Goal: Task Accomplishment & Management: Manage account settings

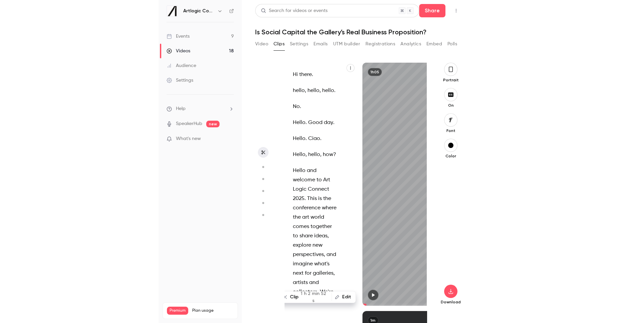
scroll to position [12, 0]
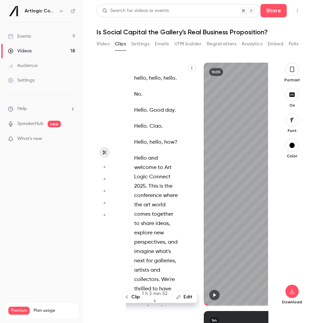
click at [22, 48] on div "Videos" at bounding box center [20, 51] width 24 height 7
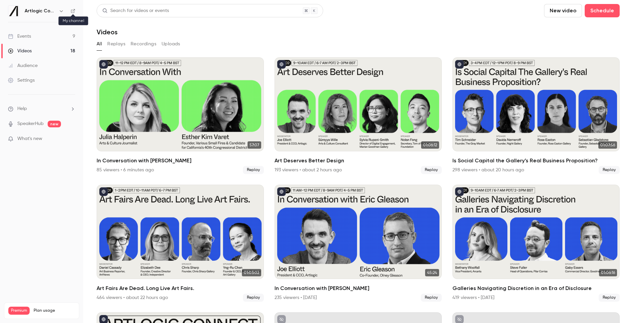
click at [72, 12] on icon at bounding box center [73, 11] width 4 height 4
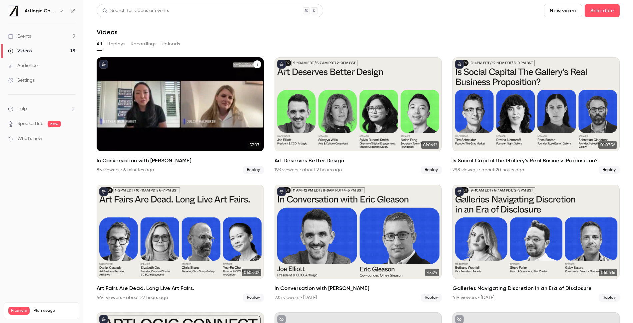
click at [160, 161] on h2 "In Conversation with [PERSON_NAME]" at bounding box center [180, 161] width 167 height 8
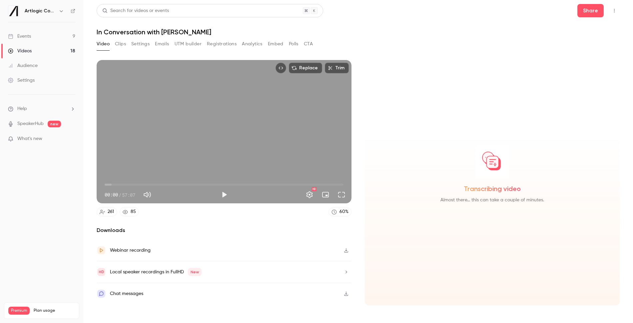
click at [129, 294] on div "Chat messages" at bounding box center [126, 294] width 33 height 8
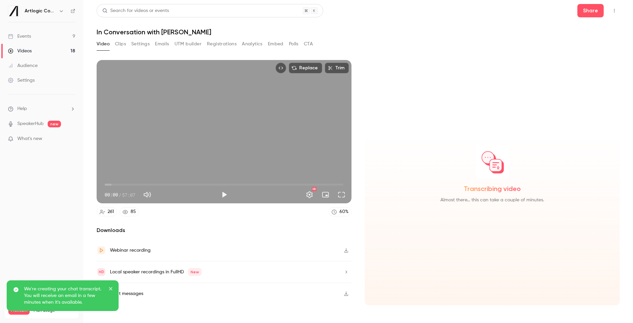
click at [110, 289] on icon "close" at bounding box center [111, 288] width 5 height 5
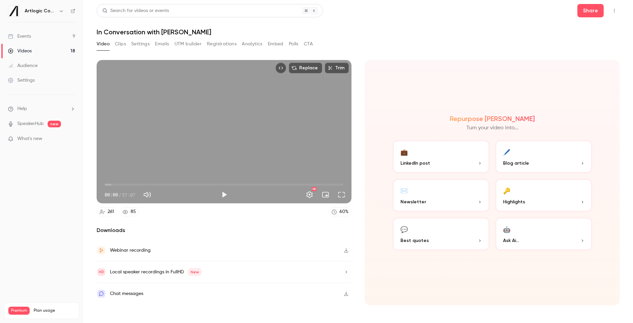
click at [121, 44] on button "Clips" at bounding box center [120, 44] width 11 height 11
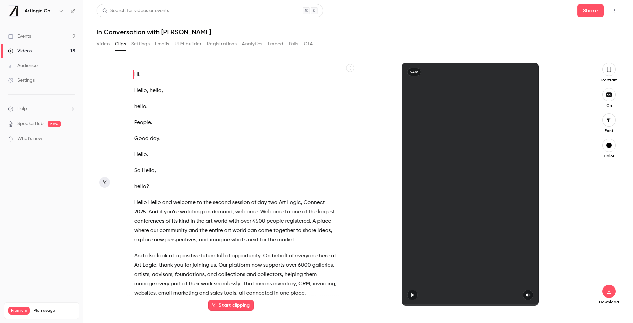
click at [145, 45] on button "Settings" at bounding box center [140, 44] width 18 height 11
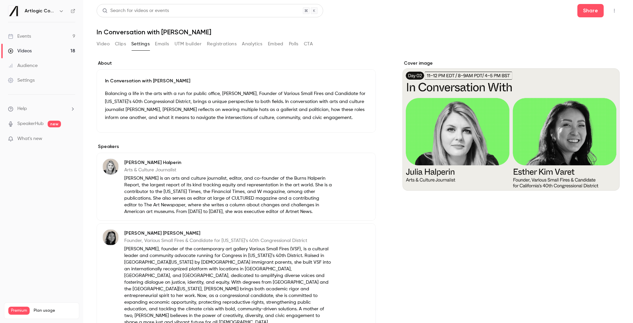
click at [164, 44] on button "Emails" at bounding box center [162, 44] width 14 height 11
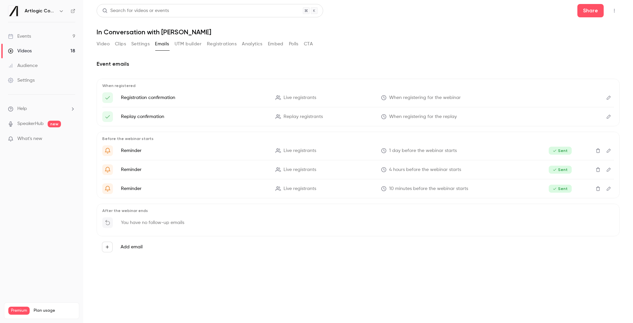
click at [141, 43] on button "Settings" at bounding box center [140, 44] width 18 height 11
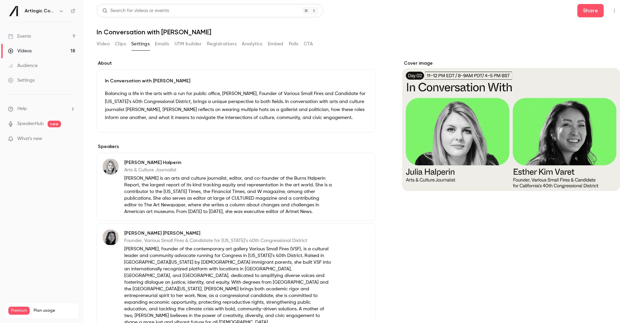
scroll to position [61, 0]
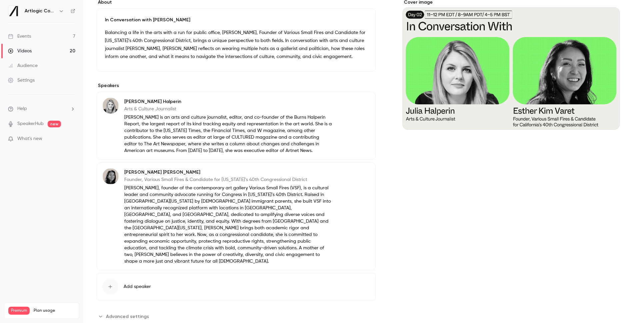
click at [125, 313] on span "Advanced settings" at bounding box center [127, 316] width 43 height 7
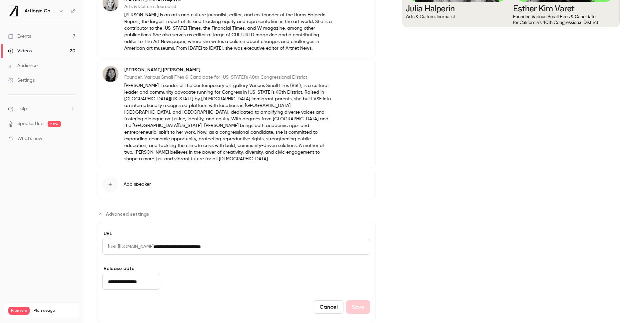
scroll to position [0, 0]
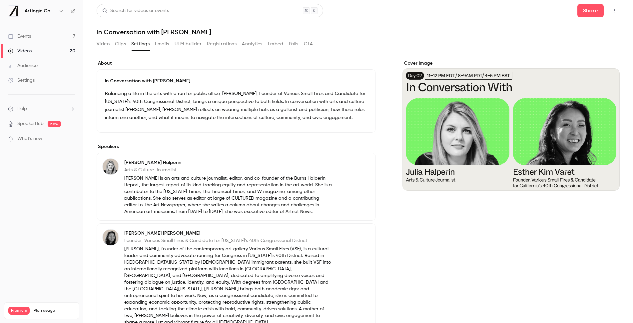
click at [100, 48] on button "Video" at bounding box center [103, 44] width 13 height 11
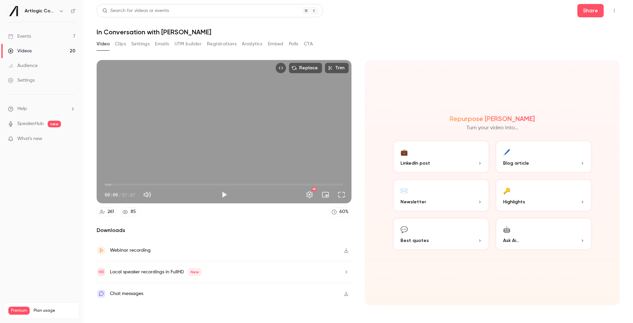
click at [224, 45] on button "Registrations" at bounding box center [222, 44] width 30 height 11
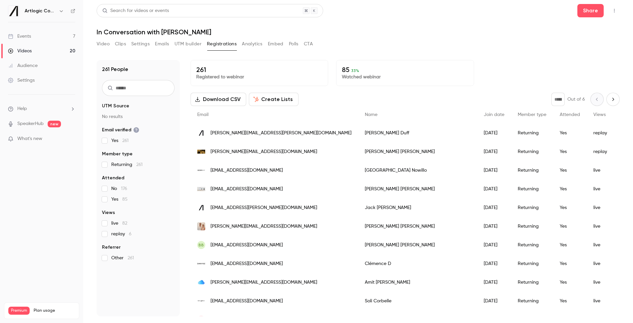
click at [250, 43] on button "Analytics" at bounding box center [252, 44] width 21 height 11
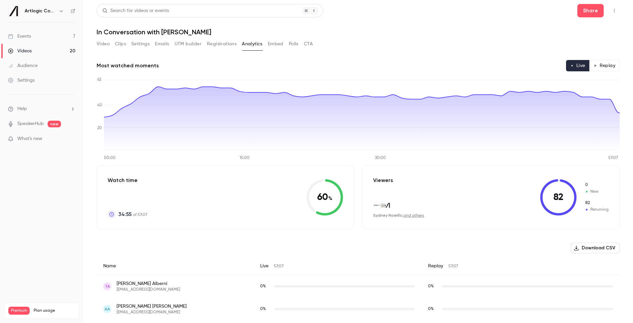
click at [274, 46] on button "Embed" at bounding box center [276, 44] width 16 height 11
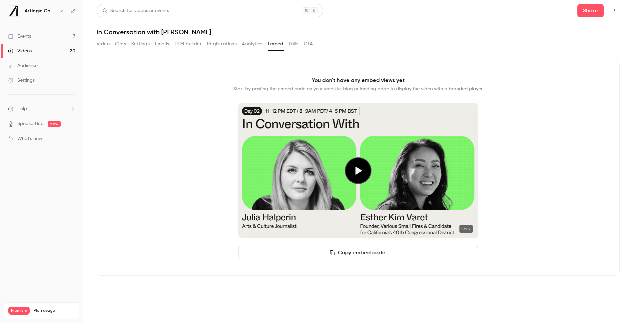
click at [298, 46] on button "Polls" at bounding box center [294, 44] width 10 height 11
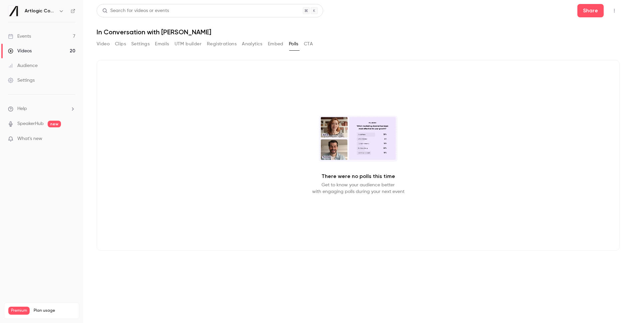
click at [311, 44] on button "CTA" at bounding box center [308, 44] width 9 height 11
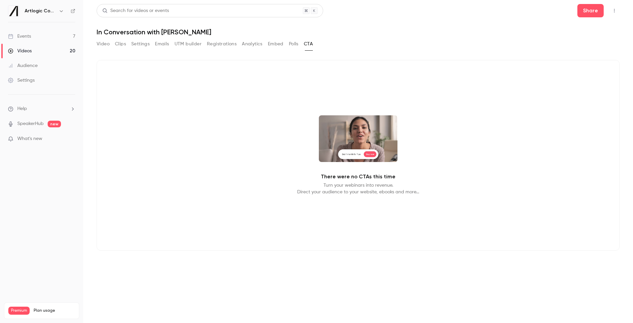
click at [179, 44] on button "UTM builder" at bounding box center [188, 44] width 27 height 11
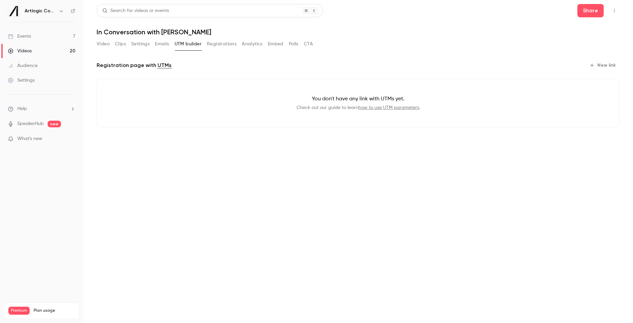
click at [156, 44] on button "Emails" at bounding box center [162, 44] width 14 height 11
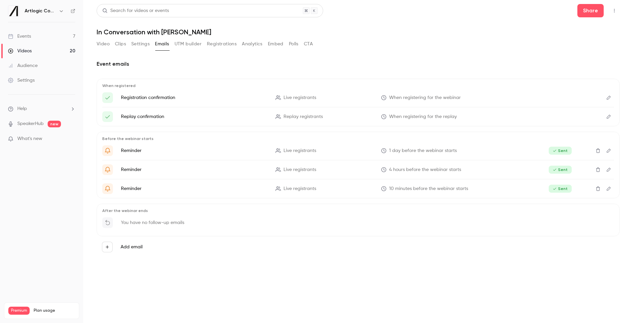
click at [141, 44] on button "Settings" at bounding box center [140, 44] width 18 height 11
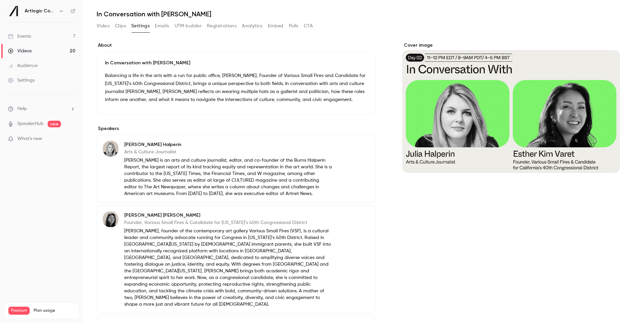
scroll to position [61, 0]
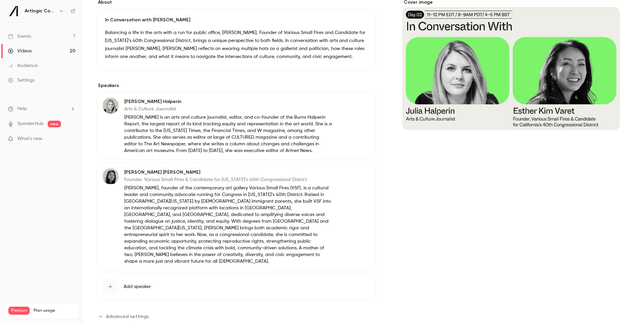
click at [127, 313] on span "Advanced settings" at bounding box center [127, 316] width 43 height 7
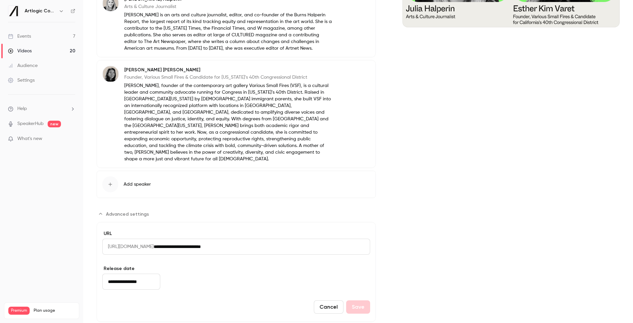
click at [42, 81] on link "Settings" at bounding box center [41, 80] width 83 height 15
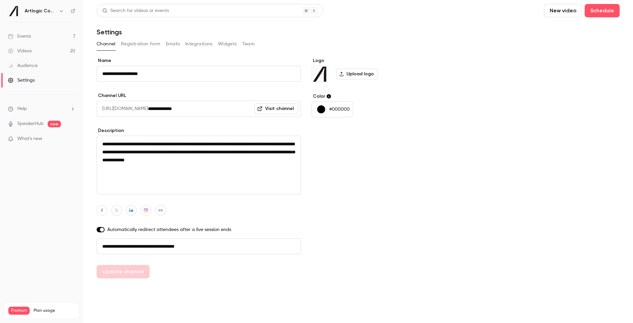
click at [24, 69] on link "Audience" at bounding box center [41, 65] width 83 height 15
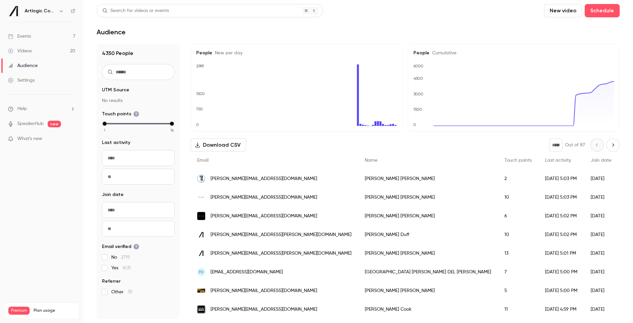
click at [26, 31] on link "Events 7" at bounding box center [41, 36] width 83 height 15
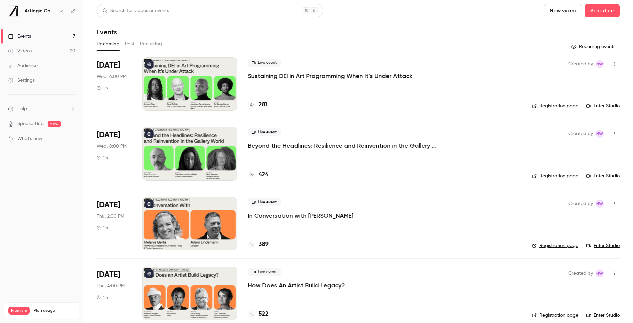
click at [130, 43] on button "Past" at bounding box center [130, 44] width 10 height 11
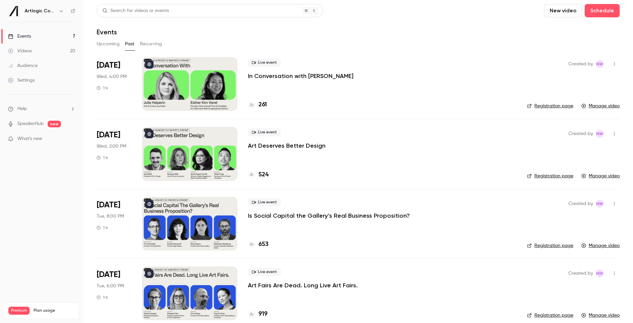
click at [257, 80] on p "In Conversation with [PERSON_NAME]" at bounding box center [301, 76] width 106 height 8
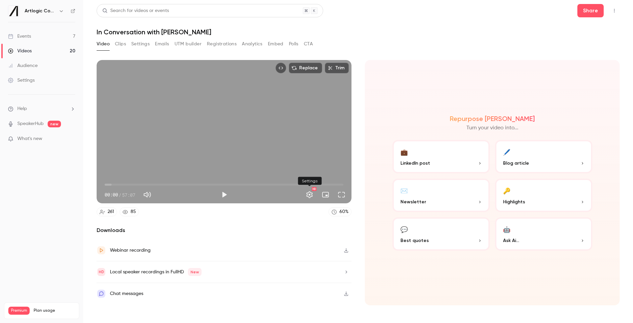
click at [310, 197] on button "Settings" at bounding box center [309, 194] width 13 height 13
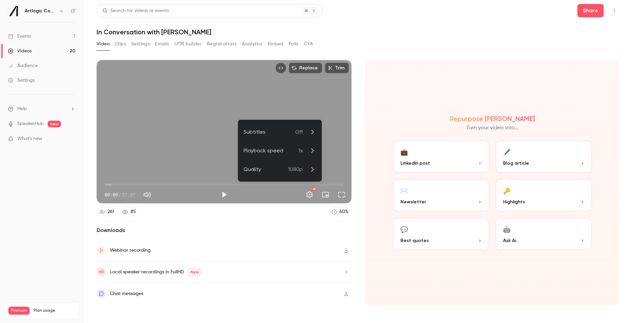
click at [309, 196] on div at bounding box center [316, 161] width 633 height 323
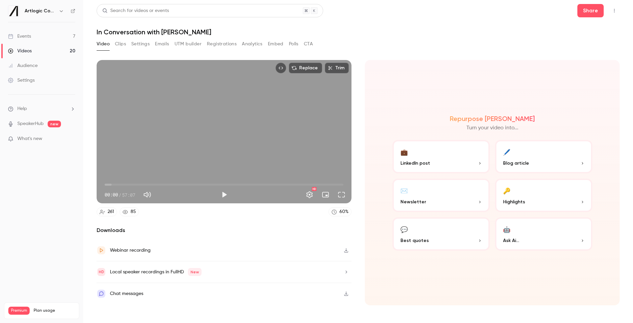
click at [125, 45] on button "Clips" at bounding box center [120, 44] width 11 height 11
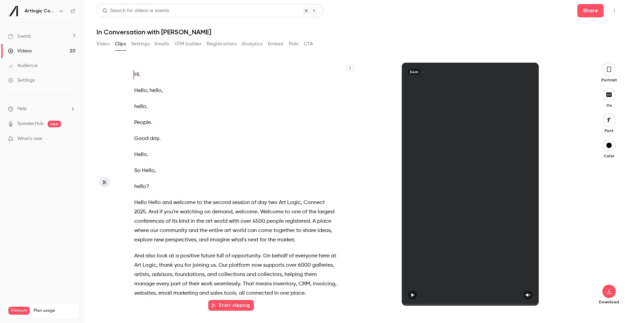
drag, startPoint x: 137, startPoint y: 46, endPoint x: 141, endPoint y: 46, distance: 4.7
click at [137, 46] on button "Settings" at bounding box center [140, 44] width 18 height 11
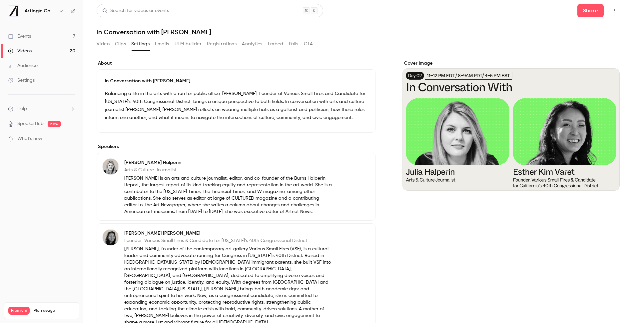
click at [158, 47] on button "Emails" at bounding box center [162, 44] width 14 height 11
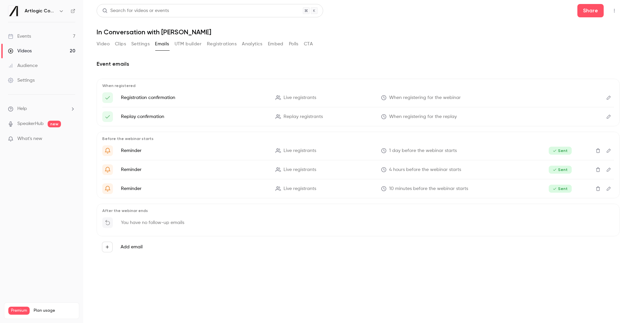
click at [184, 45] on button "UTM builder" at bounding box center [188, 44] width 27 height 11
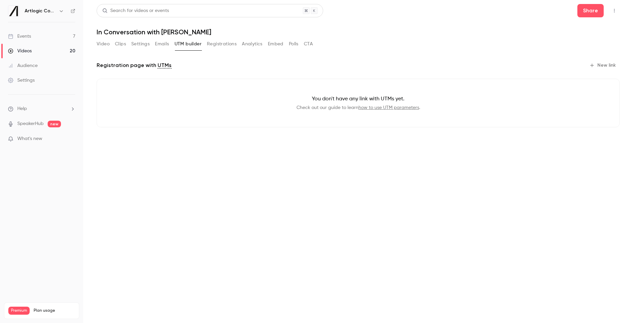
click at [213, 46] on button "Registrations" at bounding box center [222, 44] width 30 height 11
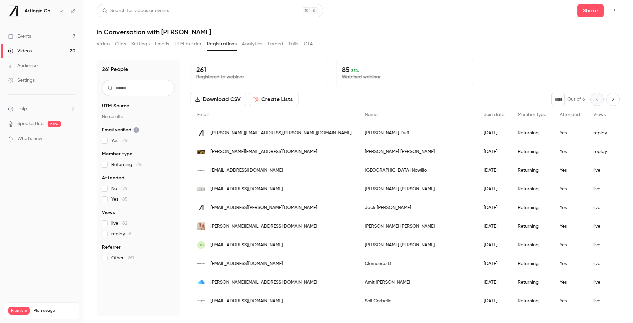
click at [258, 45] on button "Analytics" at bounding box center [252, 44] width 21 height 11
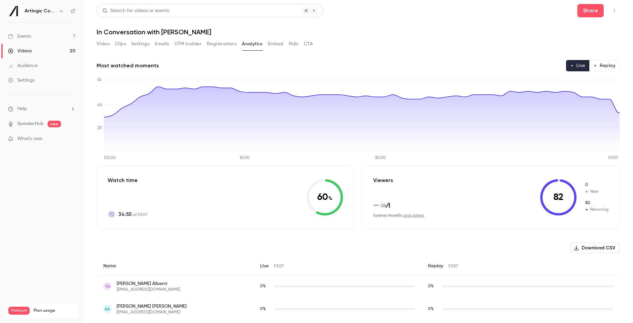
click at [274, 45] on button "Embed" at bounding box center [276, 44] width 16 height 11
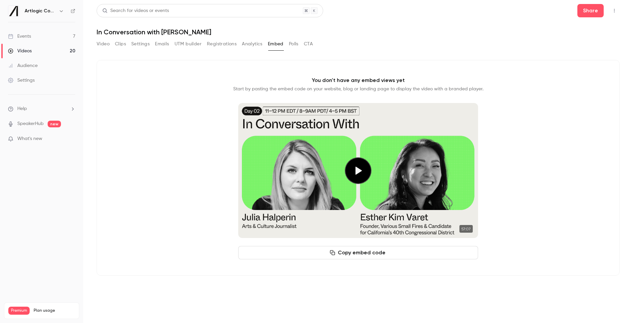
click at [293, 43] on button "Polls" at bounding box center [294, 44] width 10 height 11
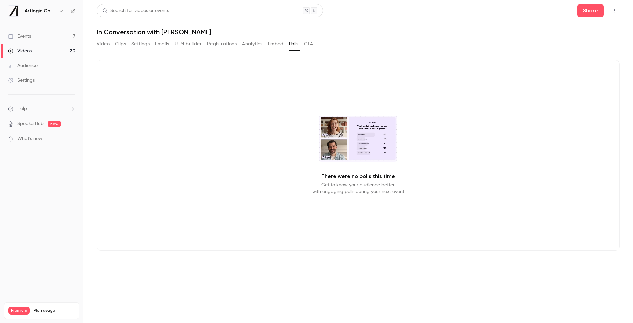
click at [308, 43] on button "CTA" at bounding box center [308, 44] width 9 height 11
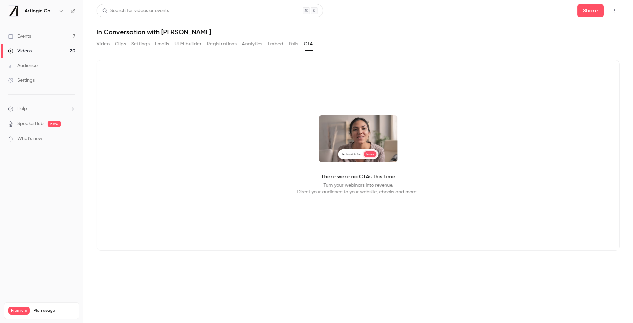
click at [98, 40] on button "Video" at bounding box center [103, 44] width 13 height 11
